Goal: Check status: Check status

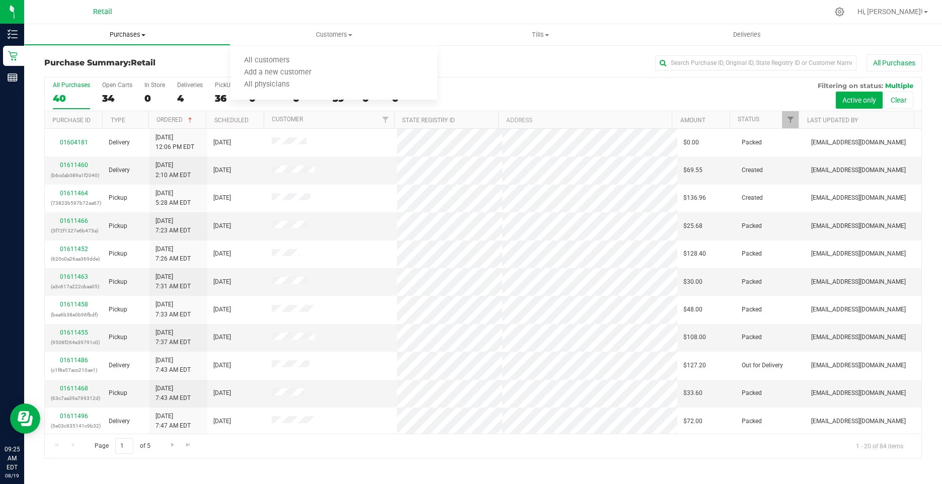
drag, startPoint x: 113, startPoint y: 30, endPoint x: 100, endPoint y: 42, distance: 18.1
click at [113, 30] on uib-tab-heading "Purchases Summary of purchases Fulfillment All purchases" at bounding box center [127, 35] width 205 height 20
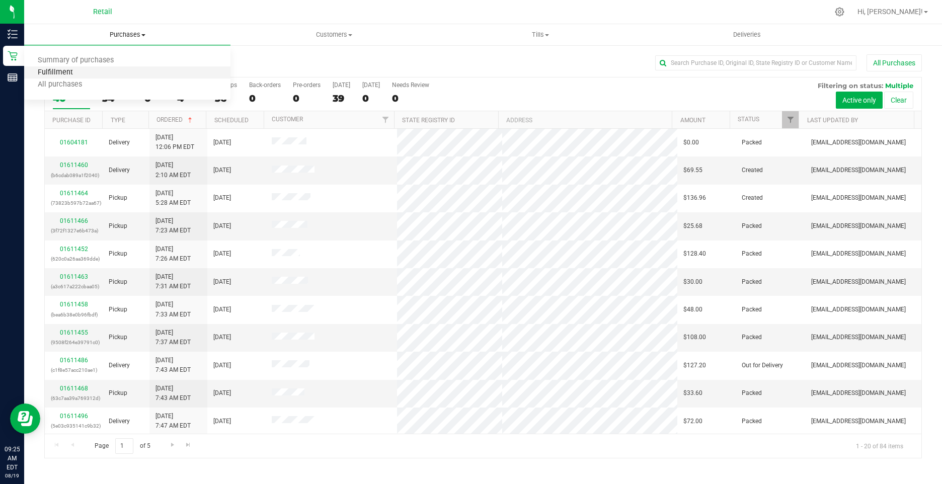
click at [61, 73] on span "Fulfillment" at bounding box center [55, 72] width 62 height 9
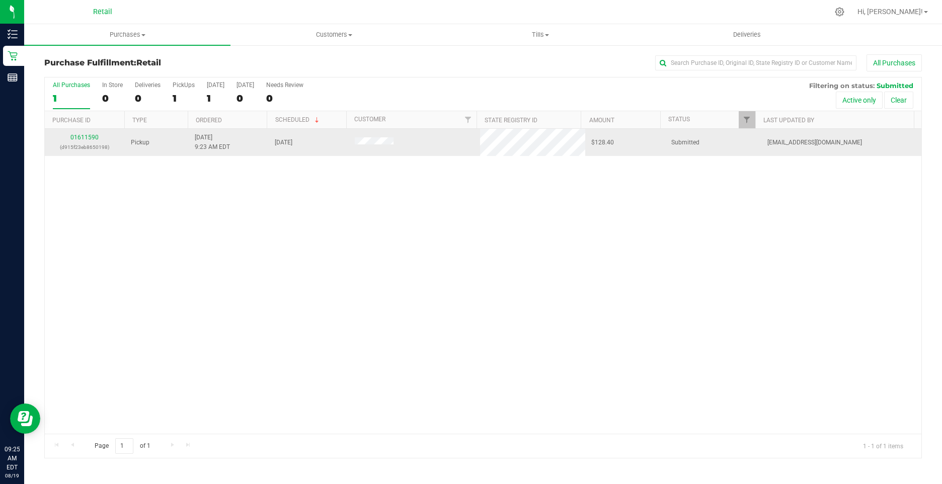
click at [79, 133] on div "01611590 (d915f23eb8650198)" at bounding box center [85, 142] width 68 height 19
click at [83, 139] on link "01611590" at bounding box center [84, 137] width 28 height 7
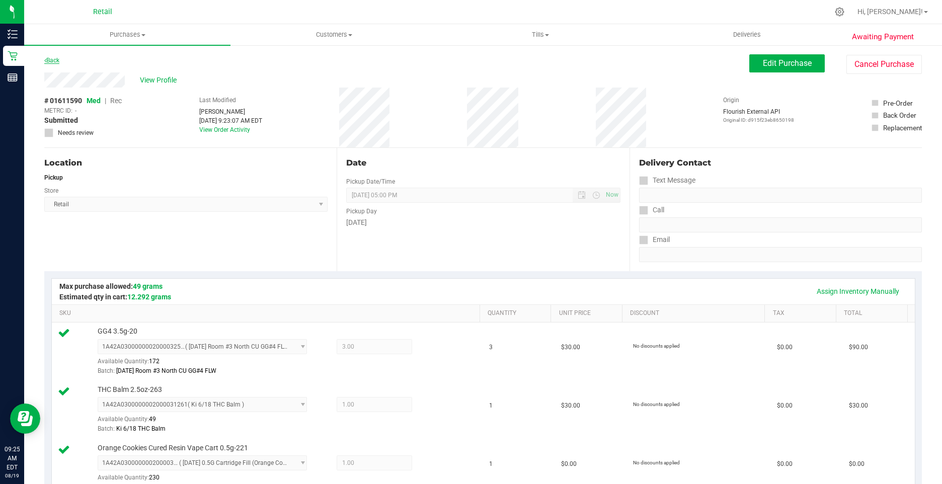
click at [50, 57] on link "Back" at bounding box center [51, 60] width 15 height 7
